Goal: Transaction & Acquisition: Download file/media

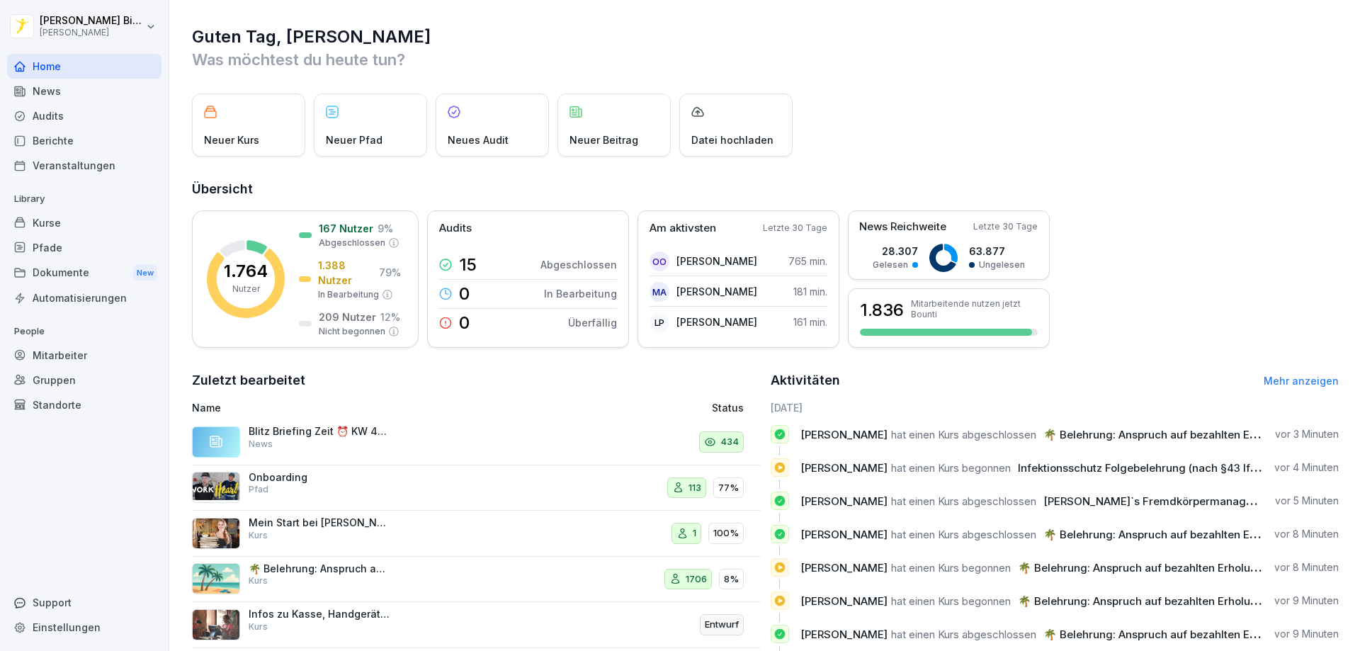
click at [78, 95] on div "News" at bounding box center [84, 91] width 154 height 25
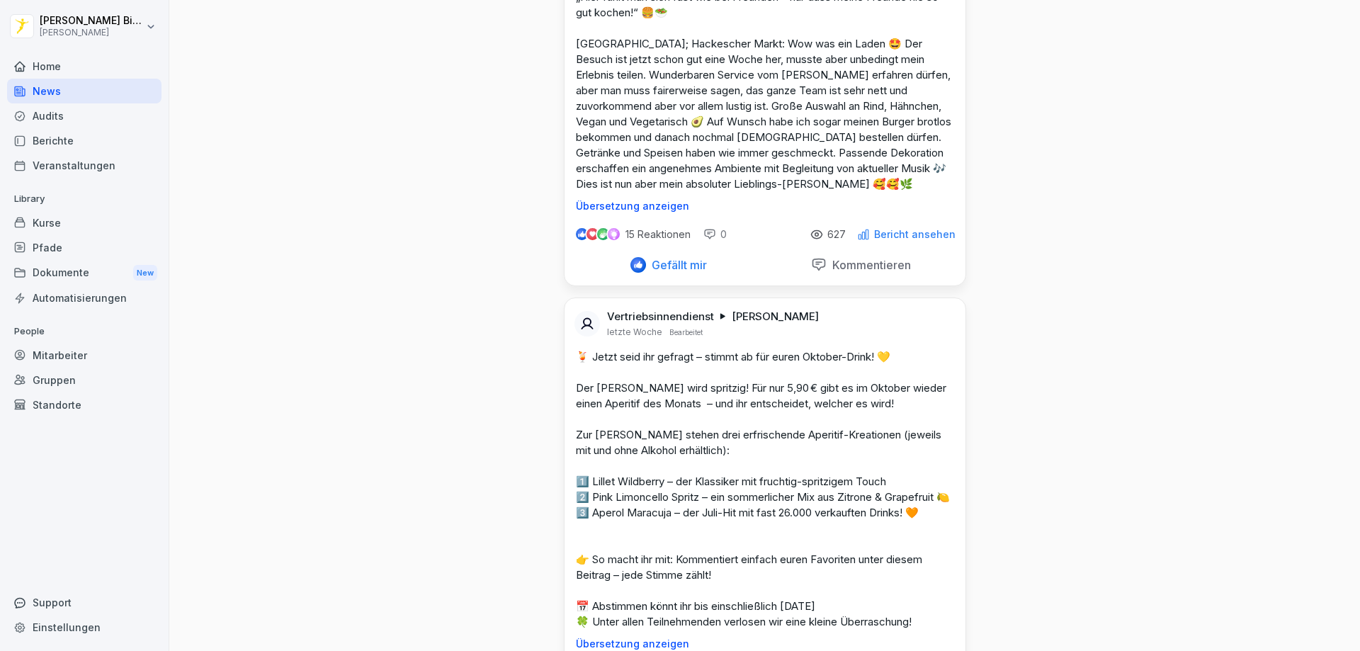
scroll to position [11052, 0]
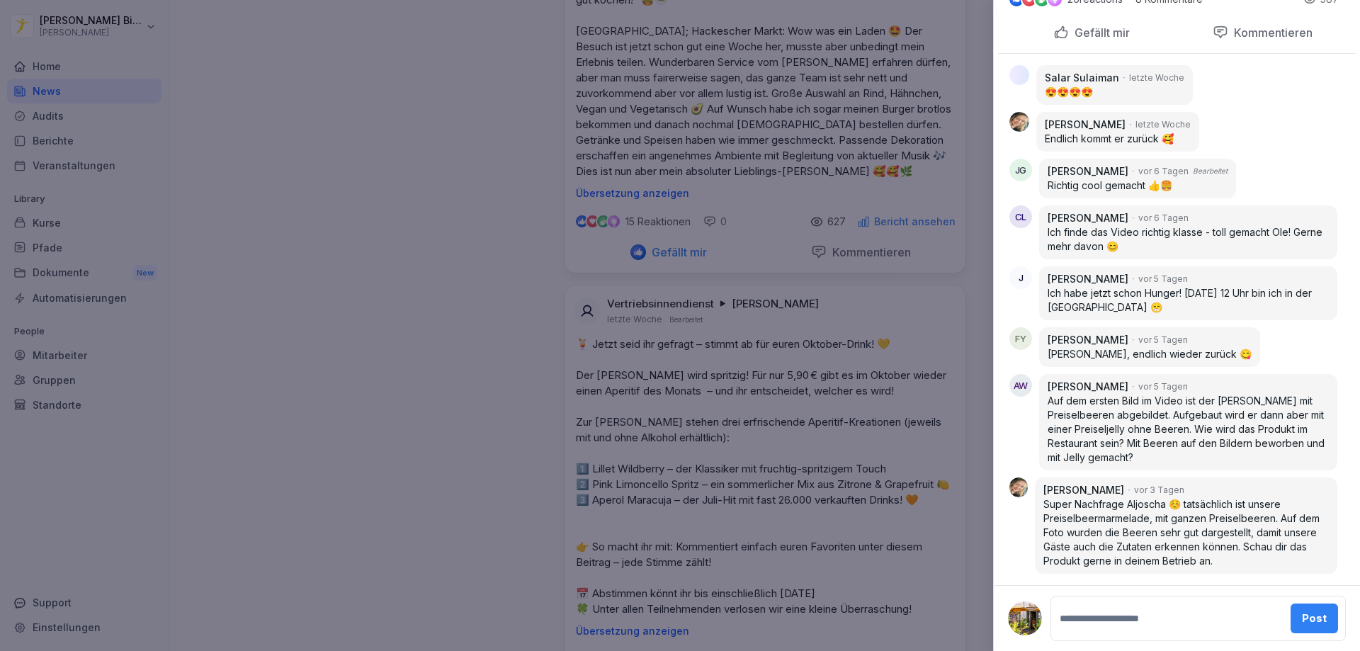
scroll to position [1115, 0]
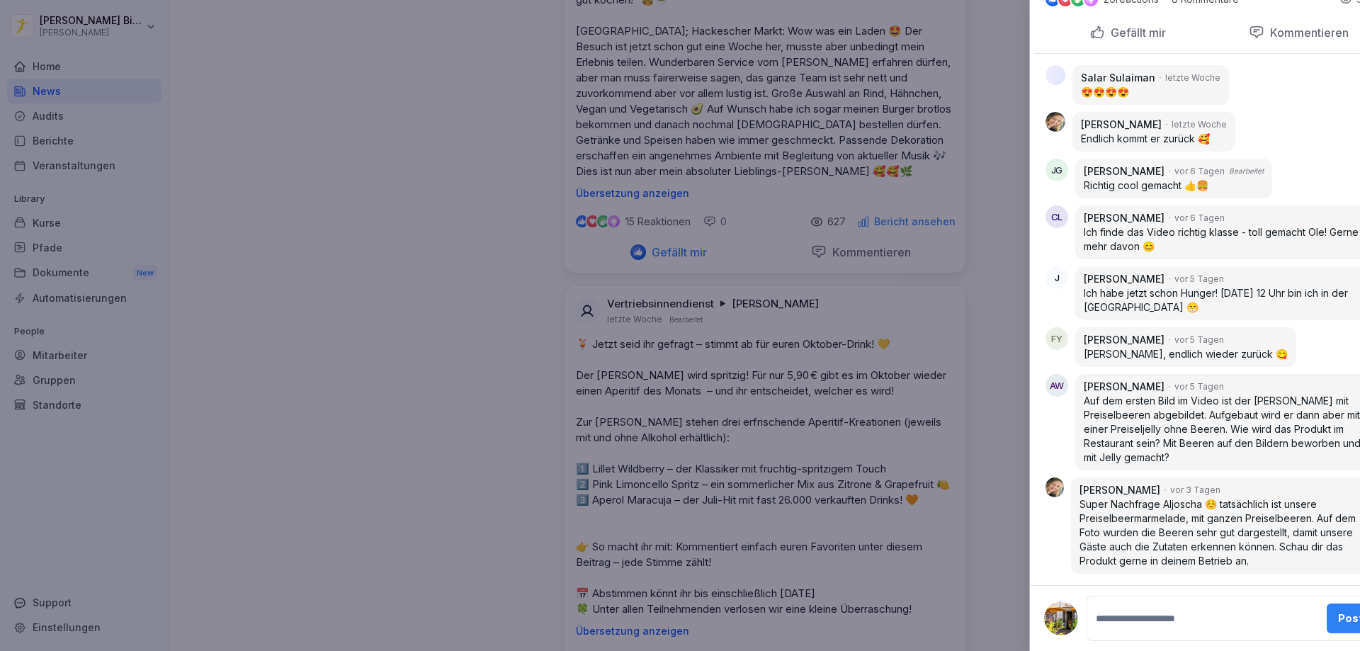
click at [373, 233] on div at bounding box center [680, 325] width 1360 height 651
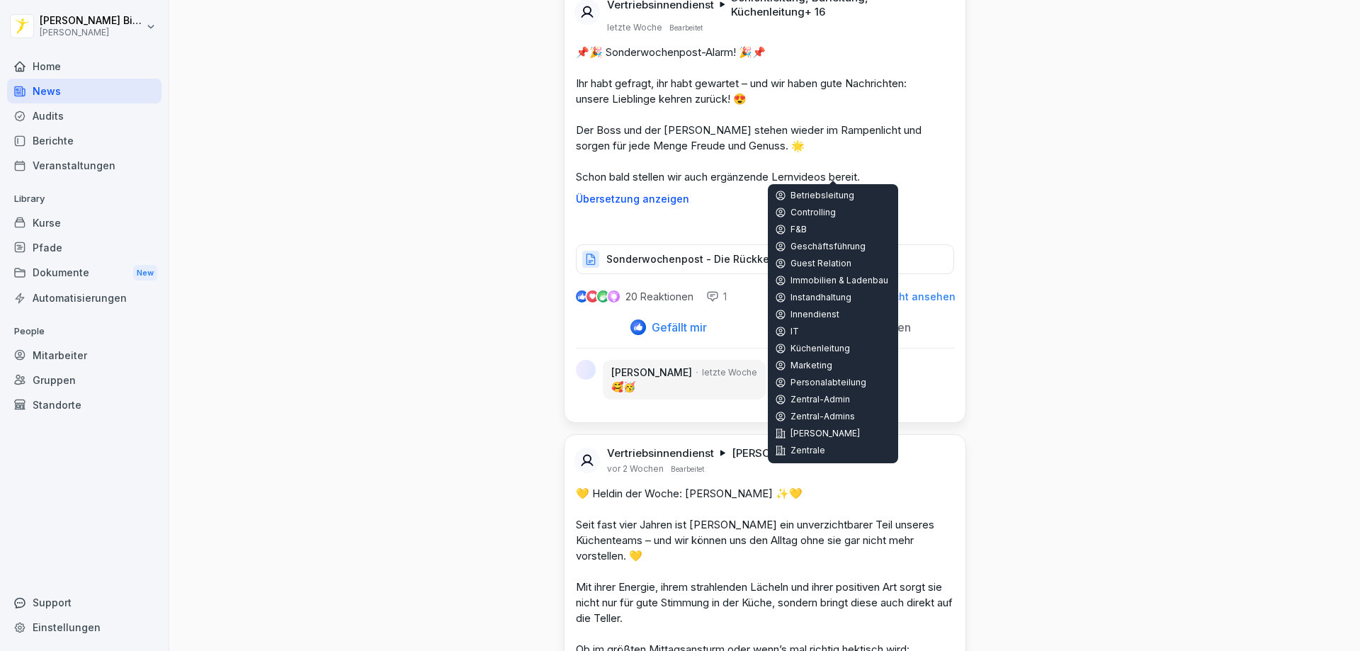
scroll to position [13815, 0]
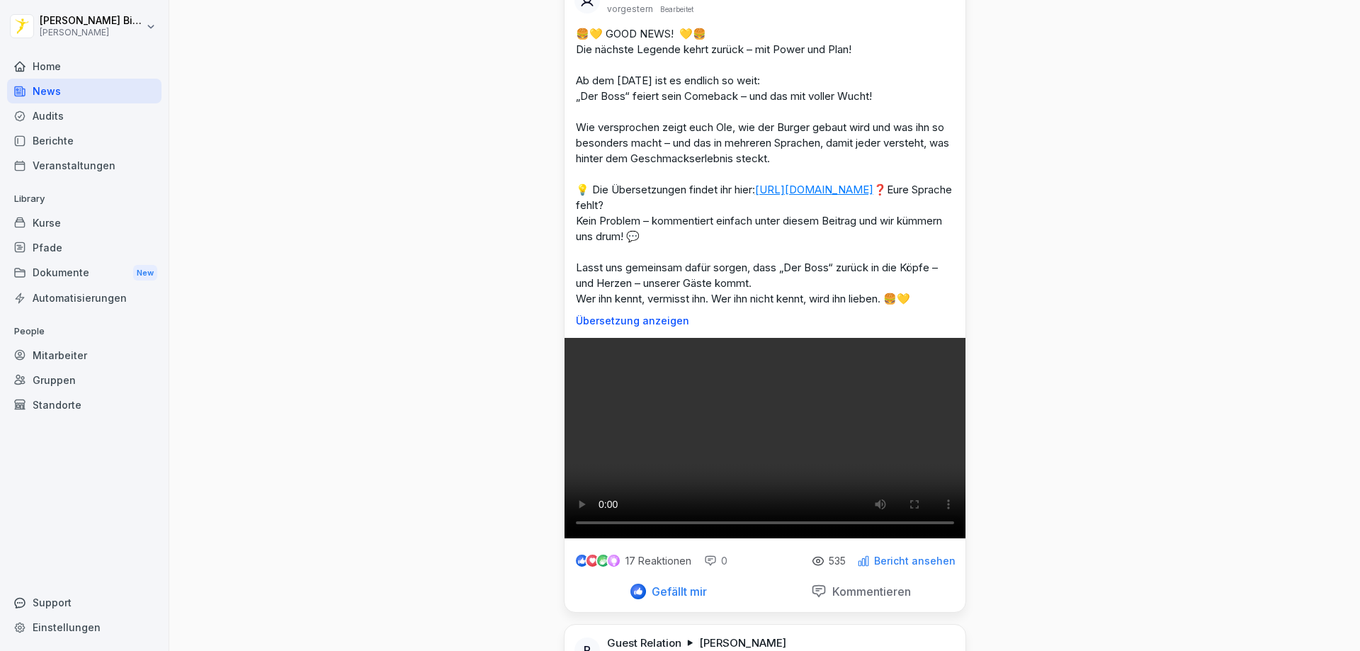
scroll to position [3117, 0]
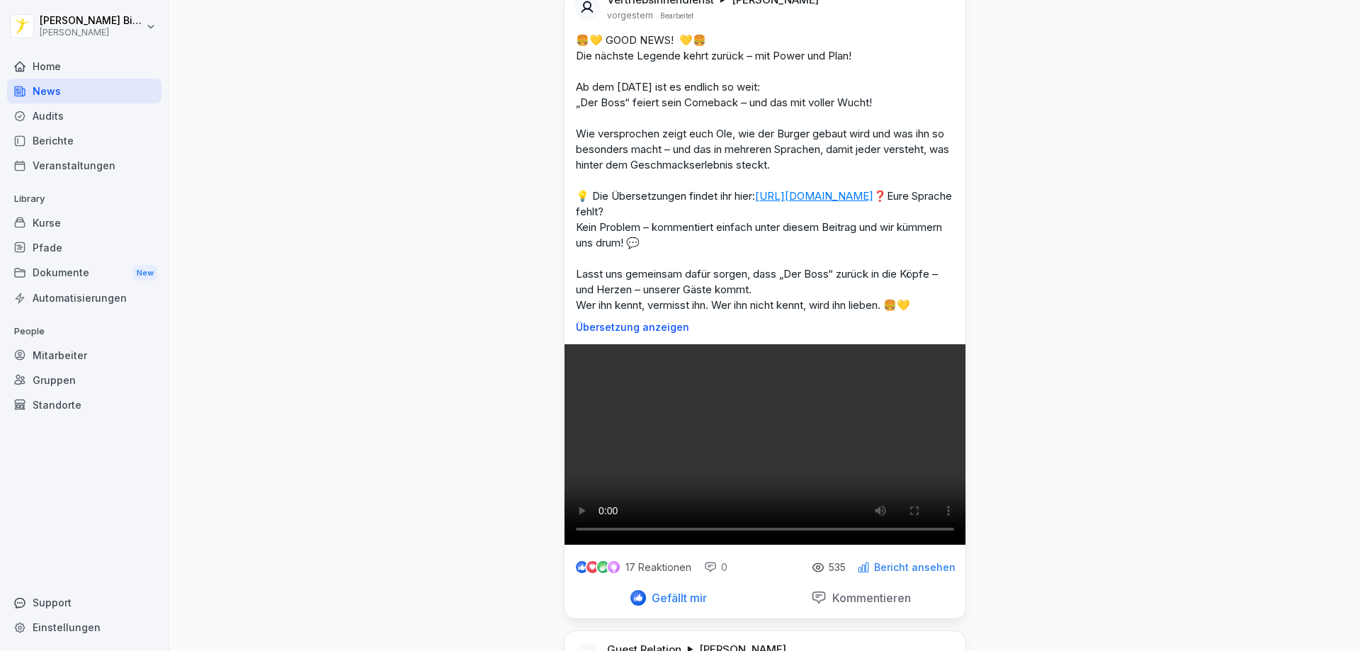
click at [79, 267] on div "Dokumente New" at bounding box center [84, 273] width 154 height 26
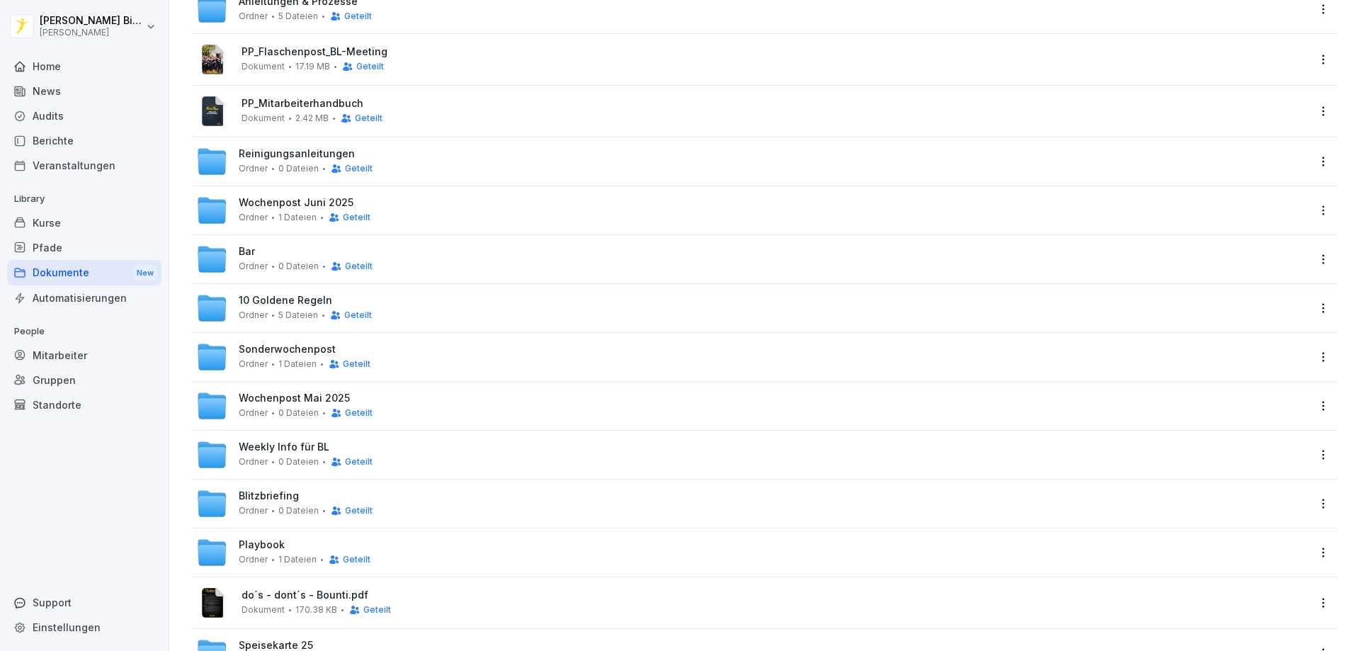
scroll to position [414, 0]
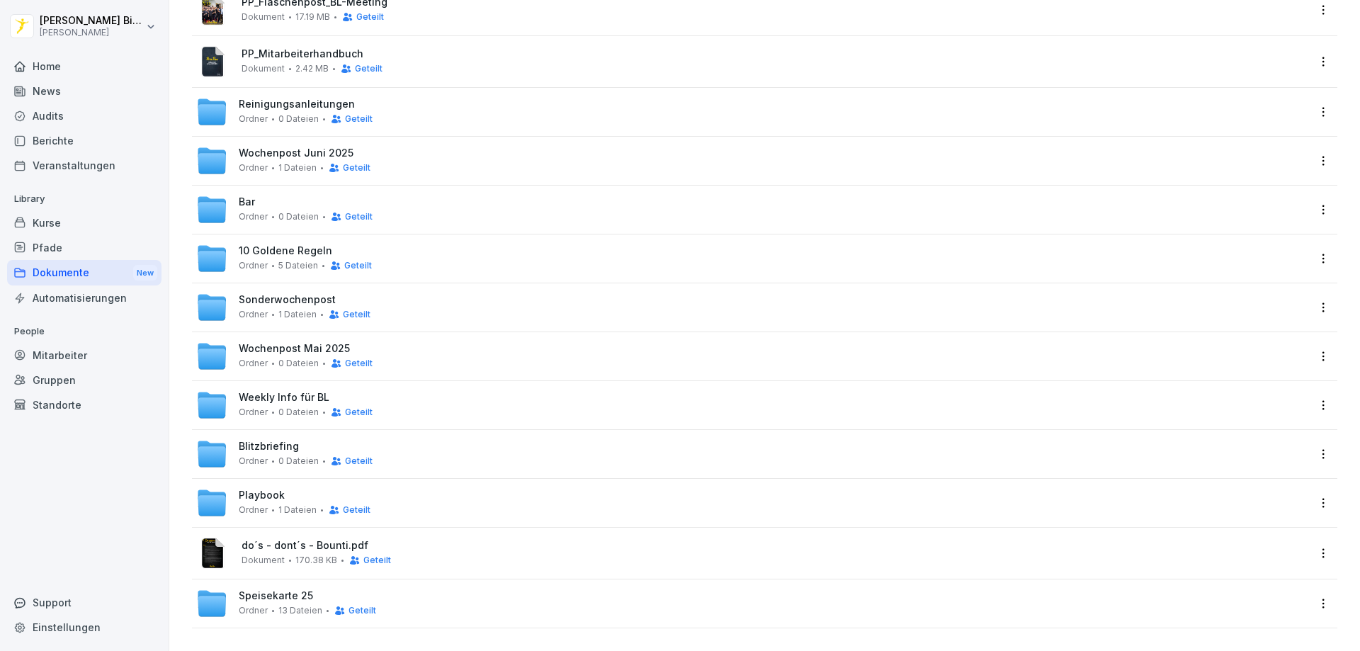
click at [294, 294] on span "Sonderwochenpost" at bounding box center [287, 300] width 97 height 12
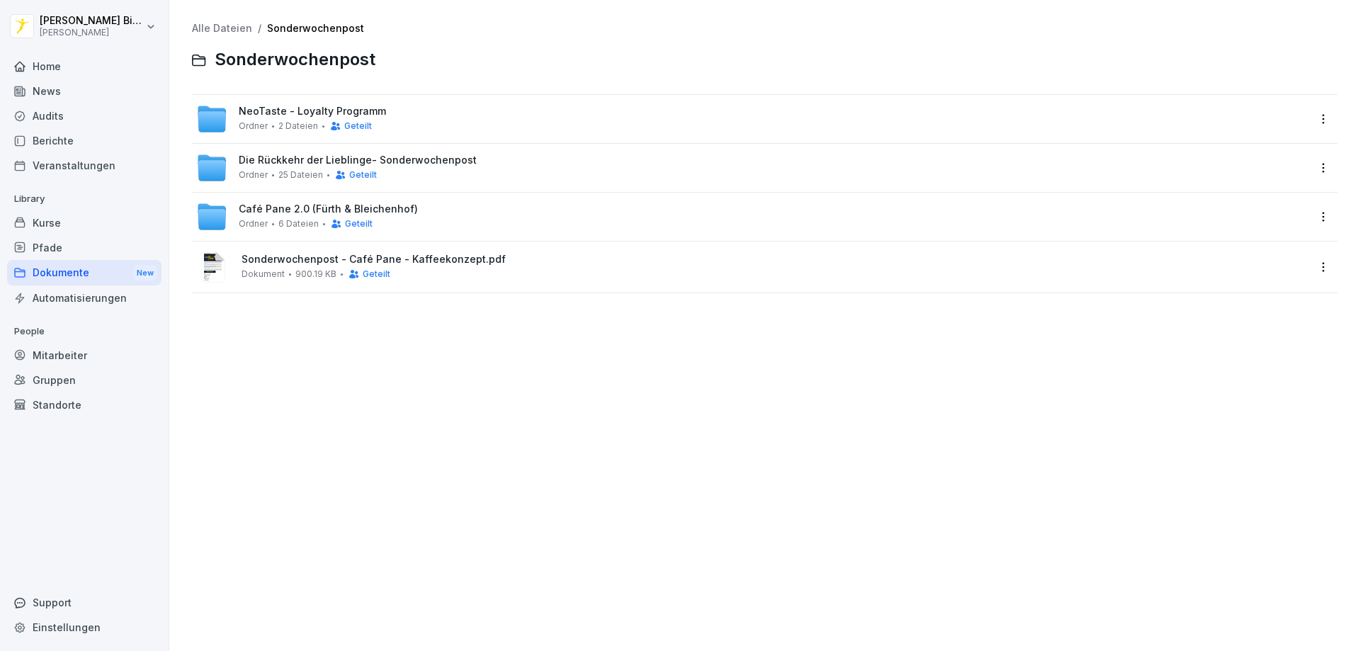
click at [329, 164] on span "Die Rückkehr der Lieblinge- Sonderwochenpost" at bounding box center [358, 160] width 238 height 12
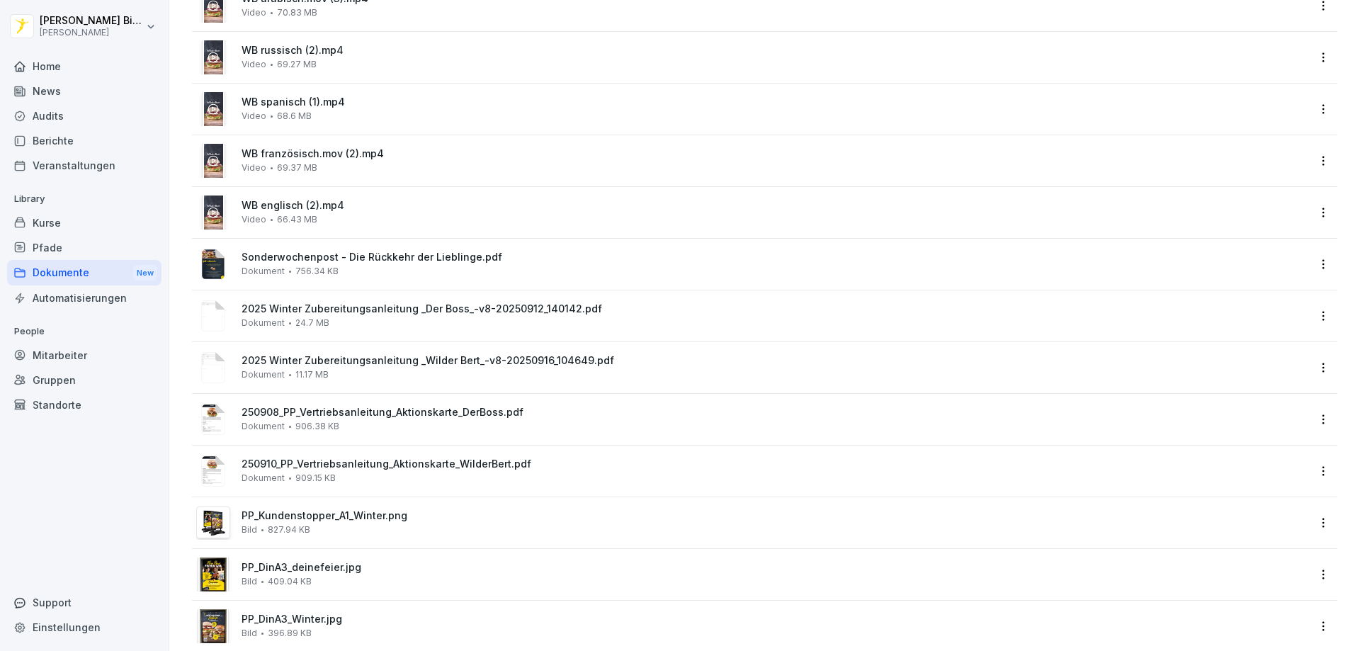
scroll to position [770, 0]
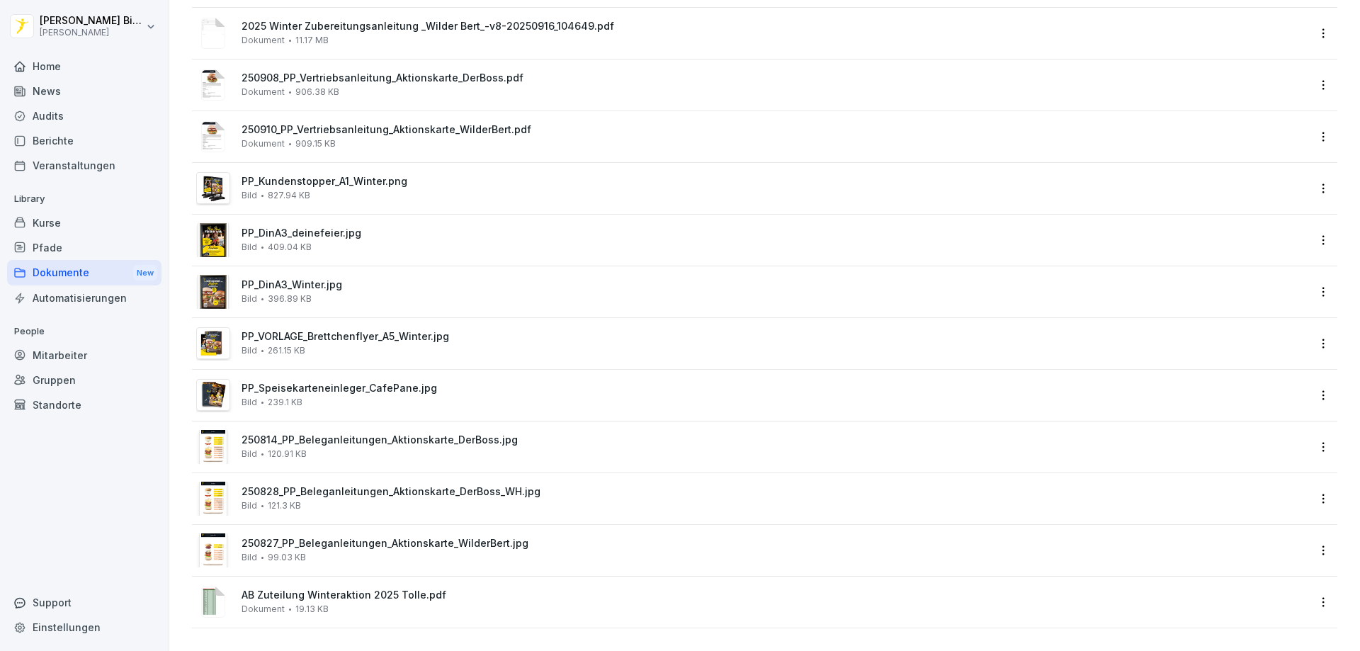
click at [427, 437] on div "250814_PP_Beleganleitungen_Aktionskarte_DerBoss.jpg Bild 120.91 KB" at bounding box center [775, 446] width 1066 height 25
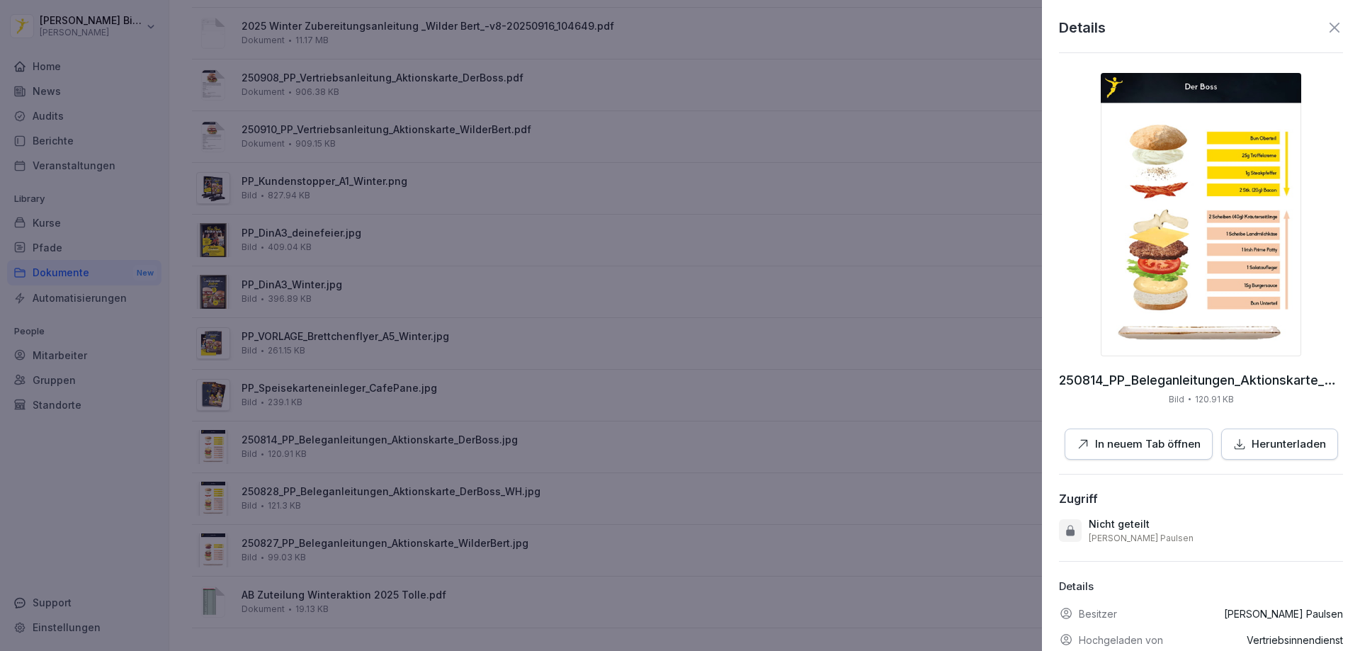
click at [1272, 452] on p "Herunterladen" at bounding box center [1289, 444] width 74 height 16
click at [514, 487] on div at bounding box center [680, 325] width 1360 height 651
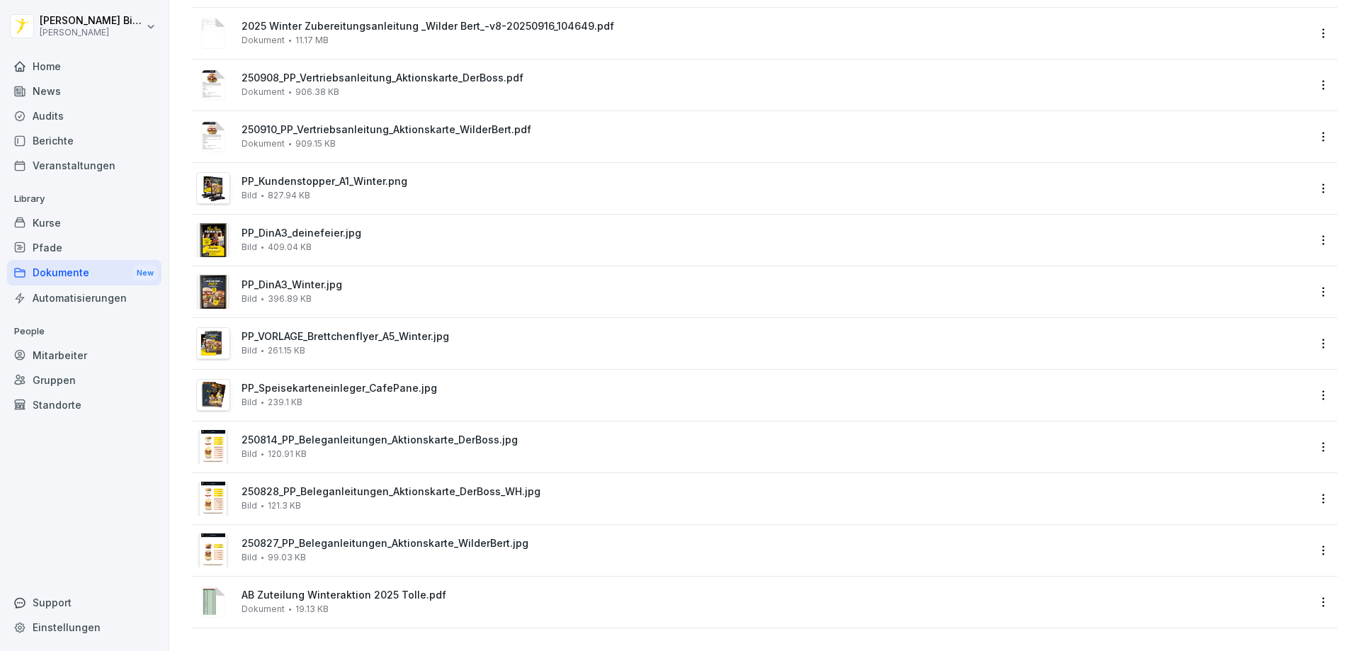
click at [473, 538] on span "250827_PP_Beleganleitungen_Aktionskarte_WilderBert.jpg" at bounding box center [775, 544] width 1066 height 12
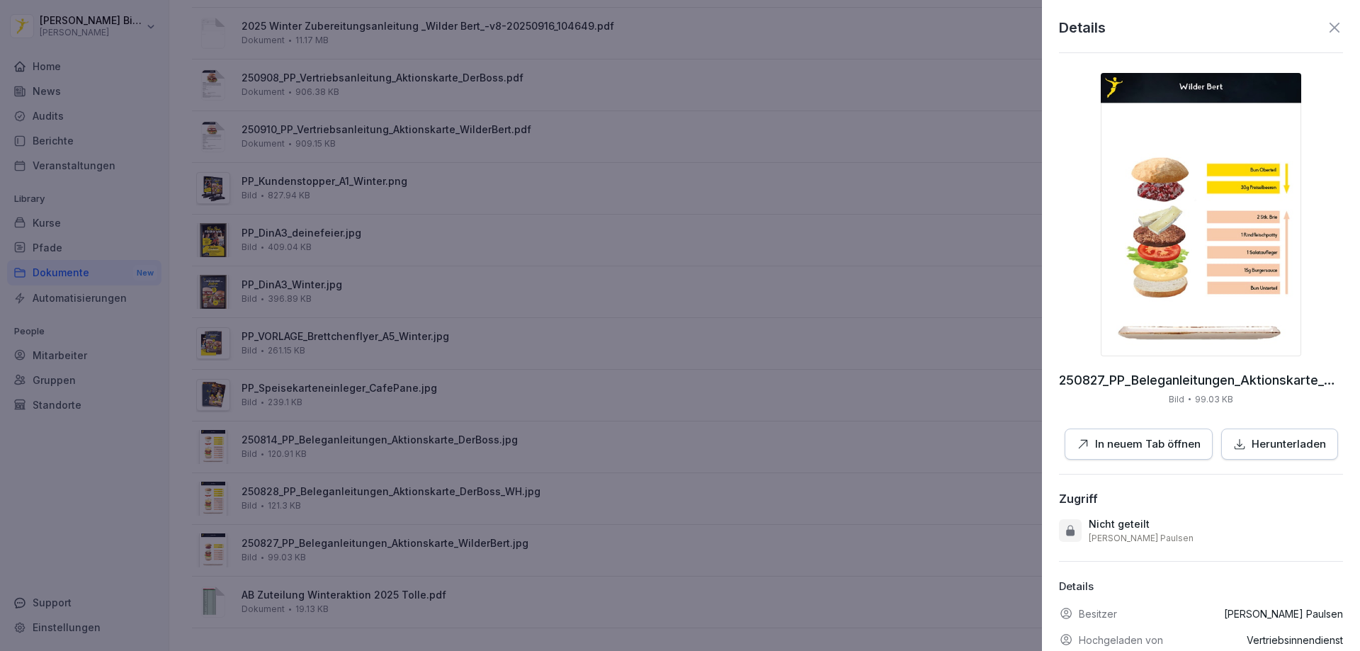
click at [1261, 445] on p "Herunterladen" at bounding box center [1289, 444] width 74 height 16
click at [1331, 24] on icon at bounding box center [1334, 27] width 17 height 17
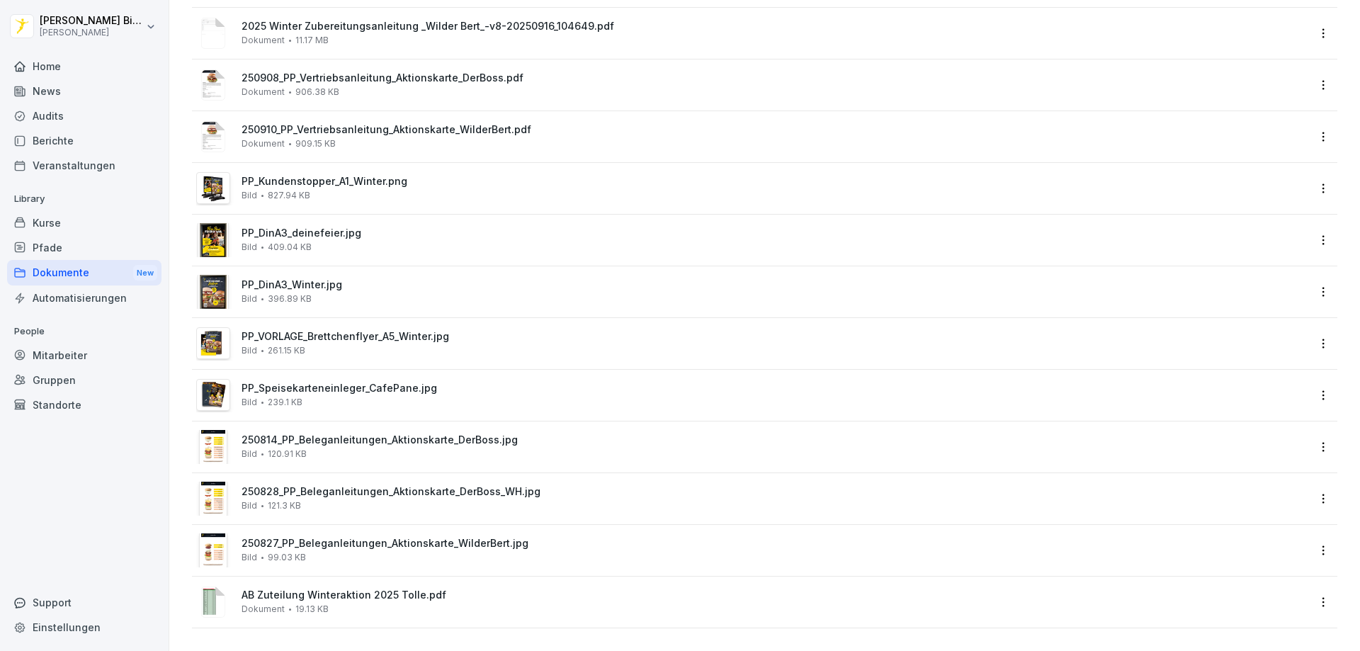
click at [86, 101] on div "News" at bounding box center [84, 91] width 154 height 25
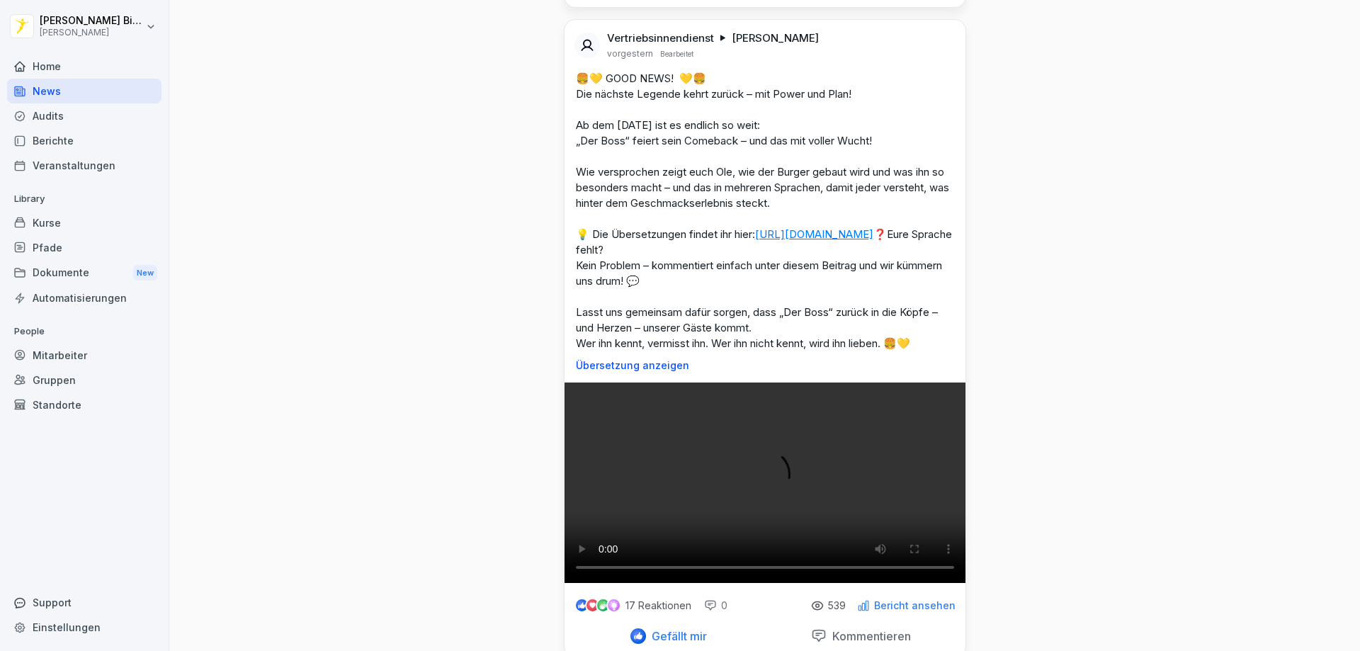
scroll to position [3117, 0]
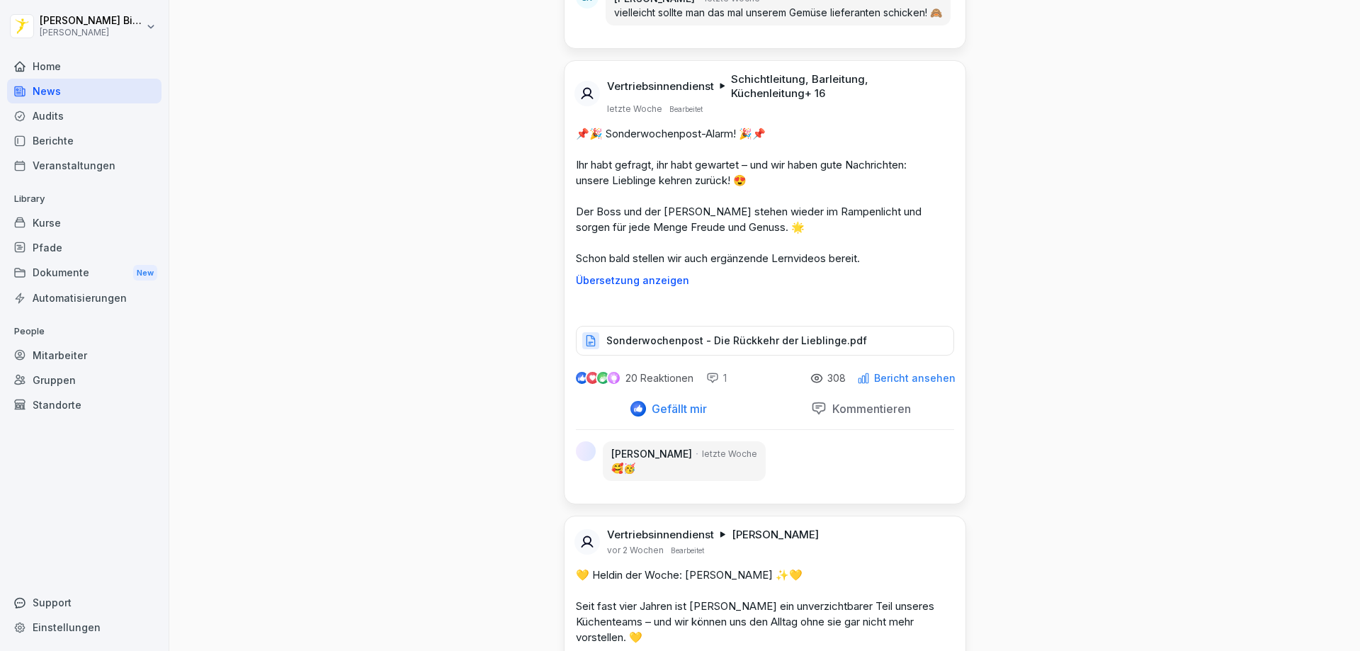
scroll to position [13815, 0]
